Goal: Obtain resource: Download file/media

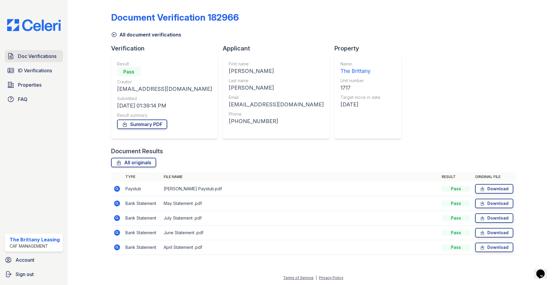
click at [44, 54] on span "Doc Verifications" at bounding box center [37, 56] width 39 height 7
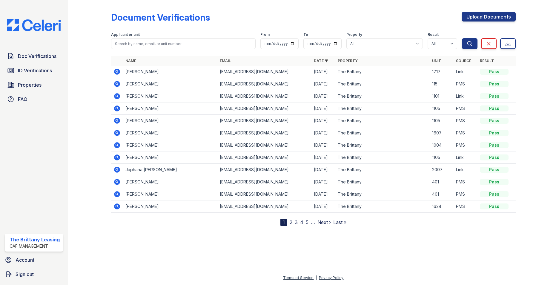
click at [117, 70] on icon at bounding box center [116, 71] width 7 height 7
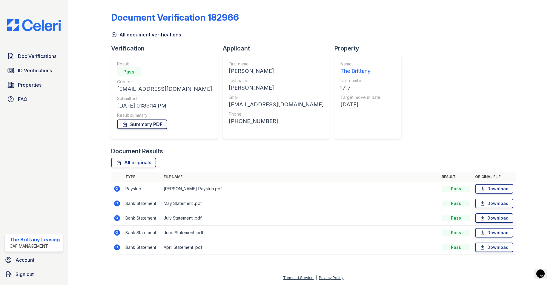
click at [146, 124] on link "Summary PDF" at bounding box center [142, 124] width 50 height 10
